Goal: Information Seeking & Learning: Learn about a topic

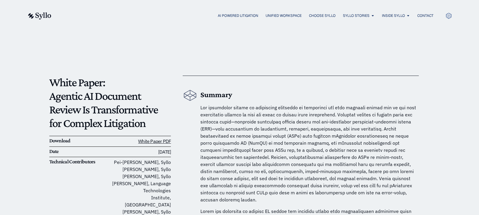
click at [247, 185] on span at bounding box center [309, 154] width 216 height 98
click at [38, 16] on img at bounding box center [39, 15] width 24 height 7
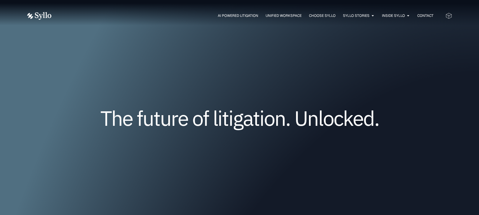
drag, startPoint x: 67, startPoint y: 110, endPoint x: 80, endPoint y: 108, distance: 12.9
click at [67, 110] on h1 "The future of litigation. Unlocked." at bounding box center [240, 117] width 354 height 19
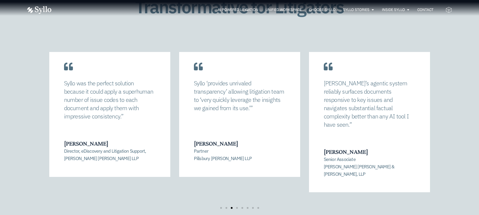
scroll to position [1252, 0]
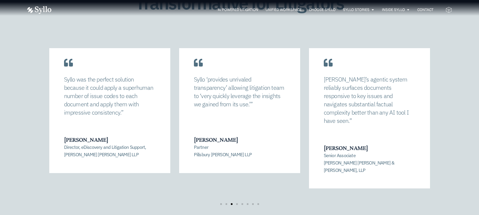
click at [431, 193] on div "[PERSON_NAME] allowed us to completely recalibrate our strategy and find a mana…" at bounding box center [239, 126] width 425 height 181
click at [15, 53] on div "Transformative for Litigators [PERSON_NAME] allowed us to completely recalibrat…" at bounding box center [239, 105] width 479 height 295
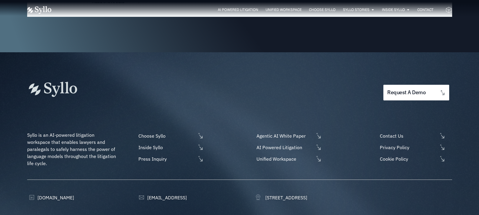
scroll to position [1938, 0]
